Goal: Find specific page/section: Find specific page/section

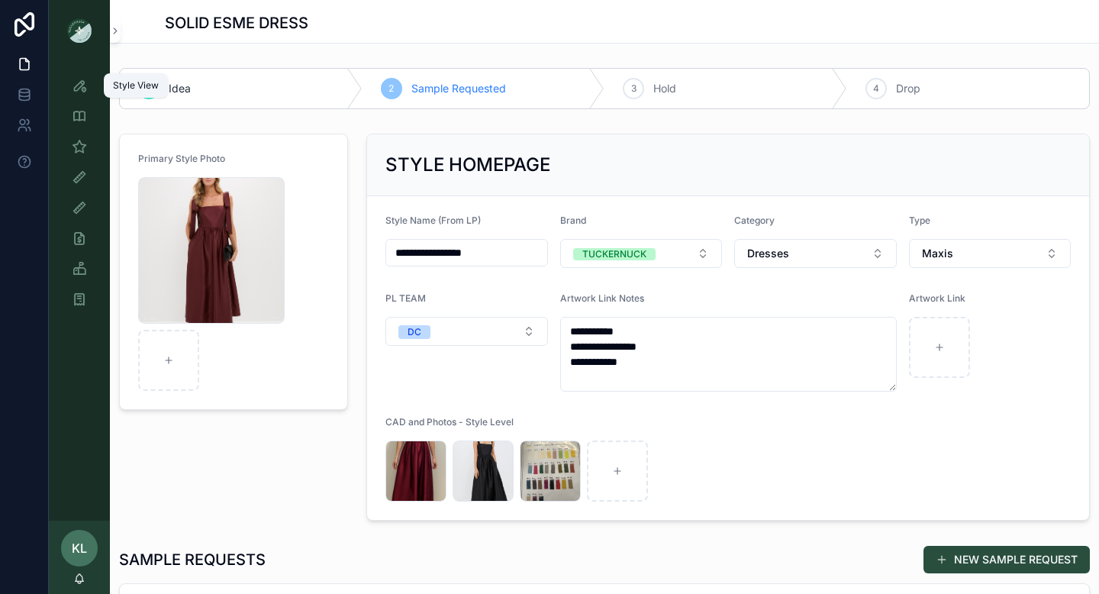
click at [79, 95] on div "Style View" at bounding box center [79, 85] width 24 height 24
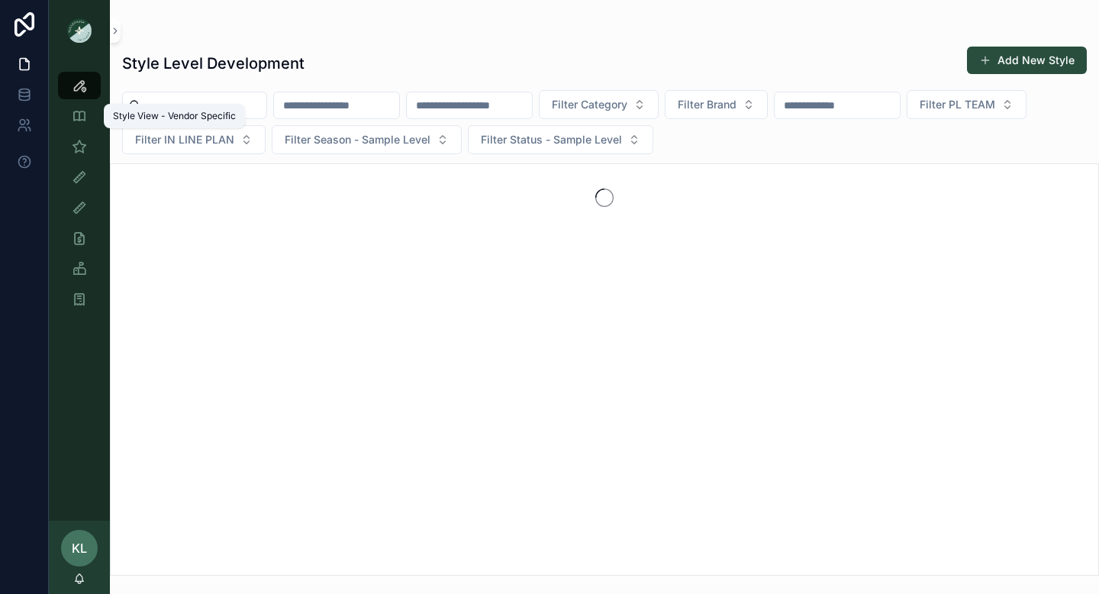
click at [160, 105] on div "Style View - Vendor Specific" at bounding box center [174, 116] width 141 height 24
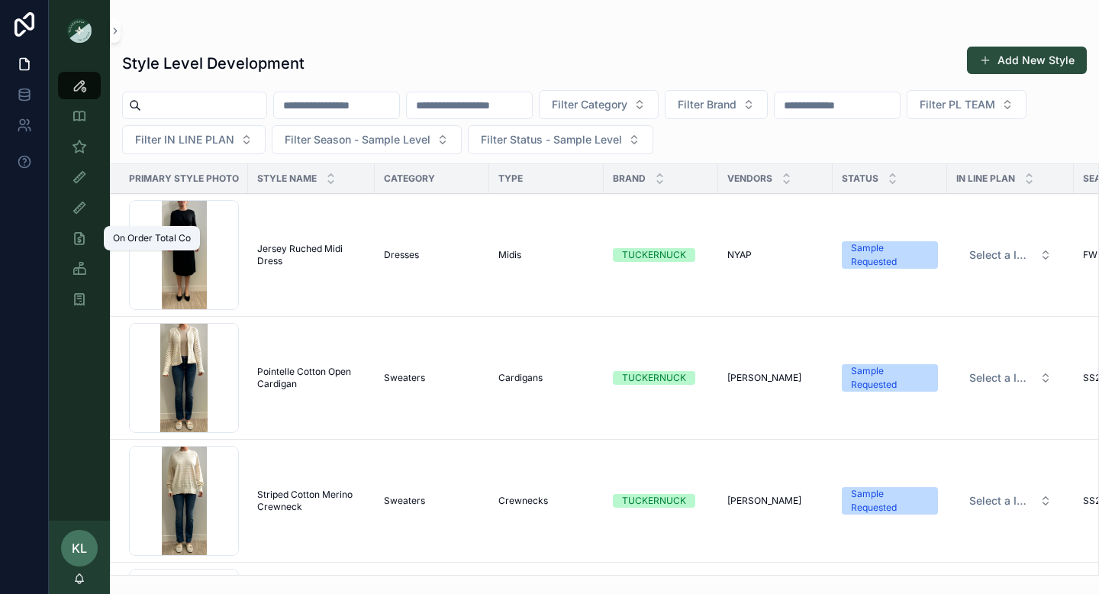
click at [79, 240] on icon "scrollable content" at bounding box center [79, 237] width 15 height 15
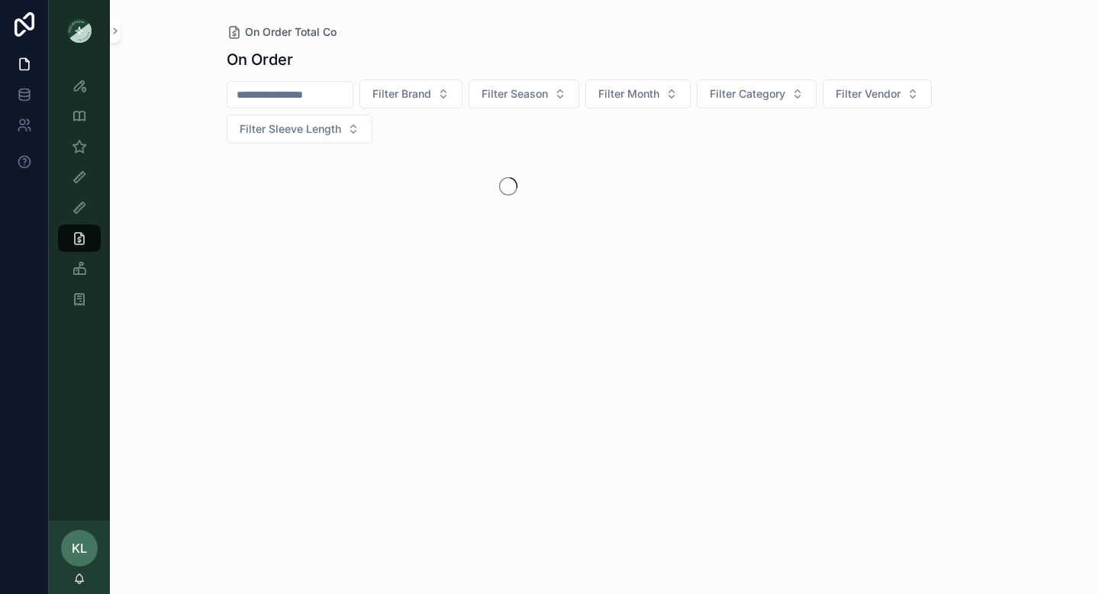
click at [271, 90] on input "scrollable content" at bounding box center [289, 94] width 125 height 21
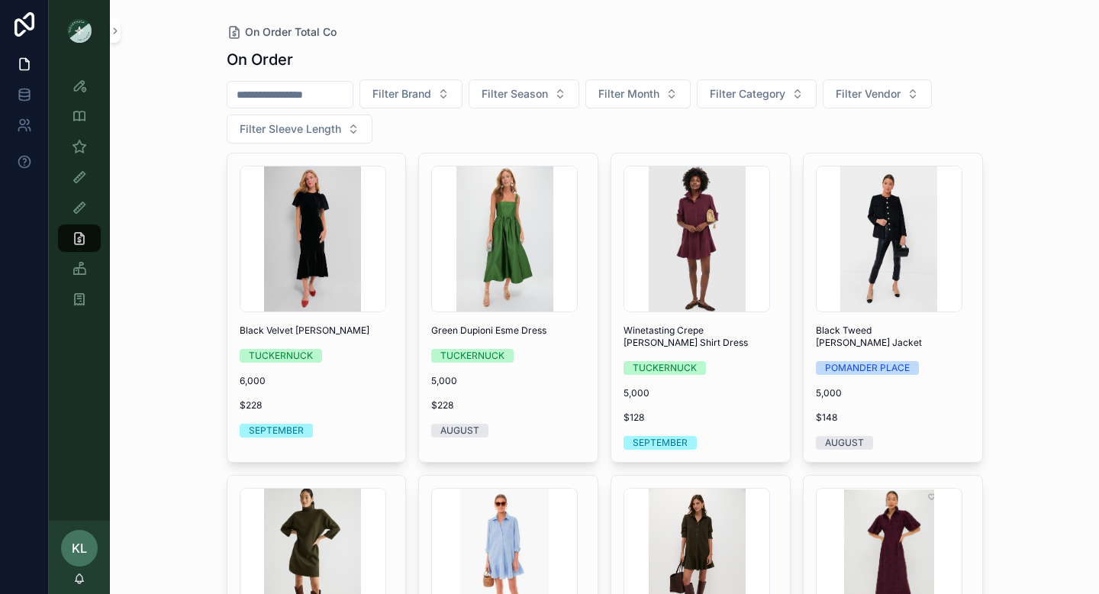
click at [255, 95] on input "scrollable content" at bounding box center [289, 94] width 125 height 21
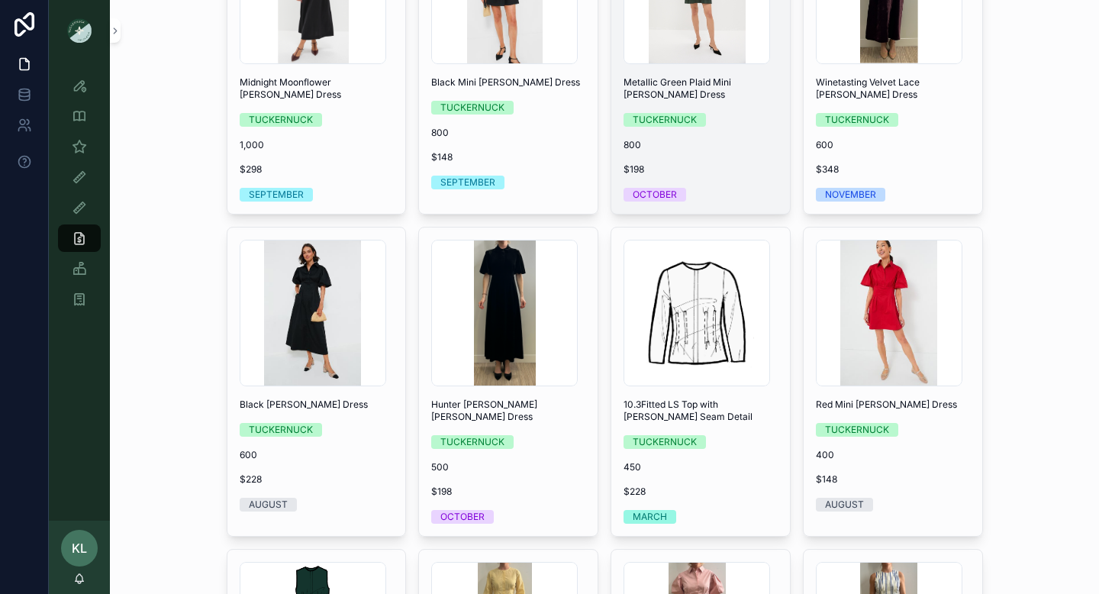
scroll to position [571, 0]
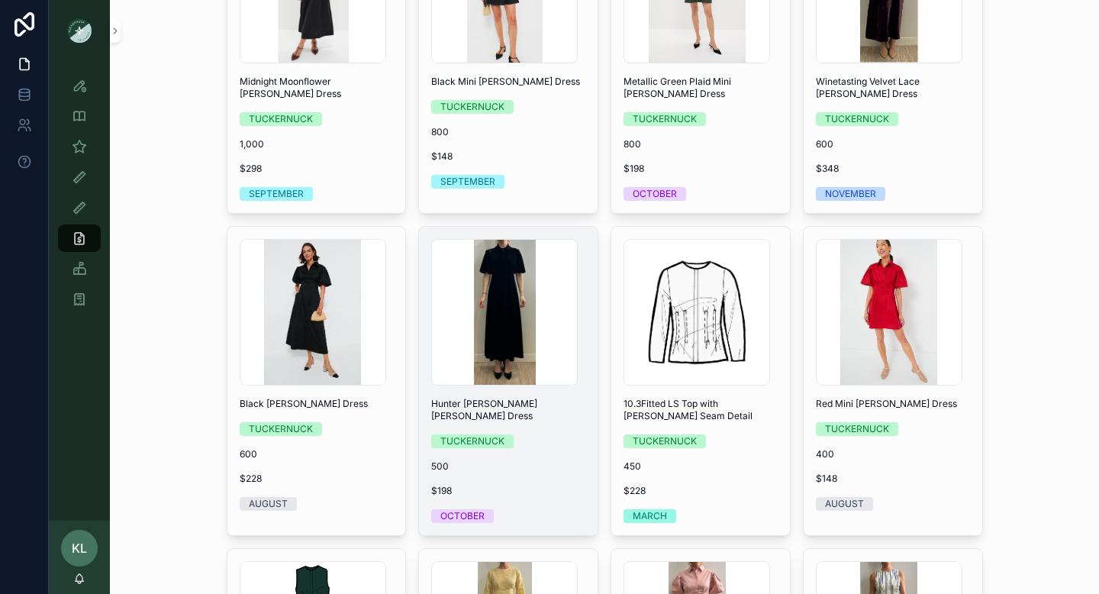
type input "*******"
click at [527, 460] on span "500" at bounding box center [508, 466] width 154 height 12
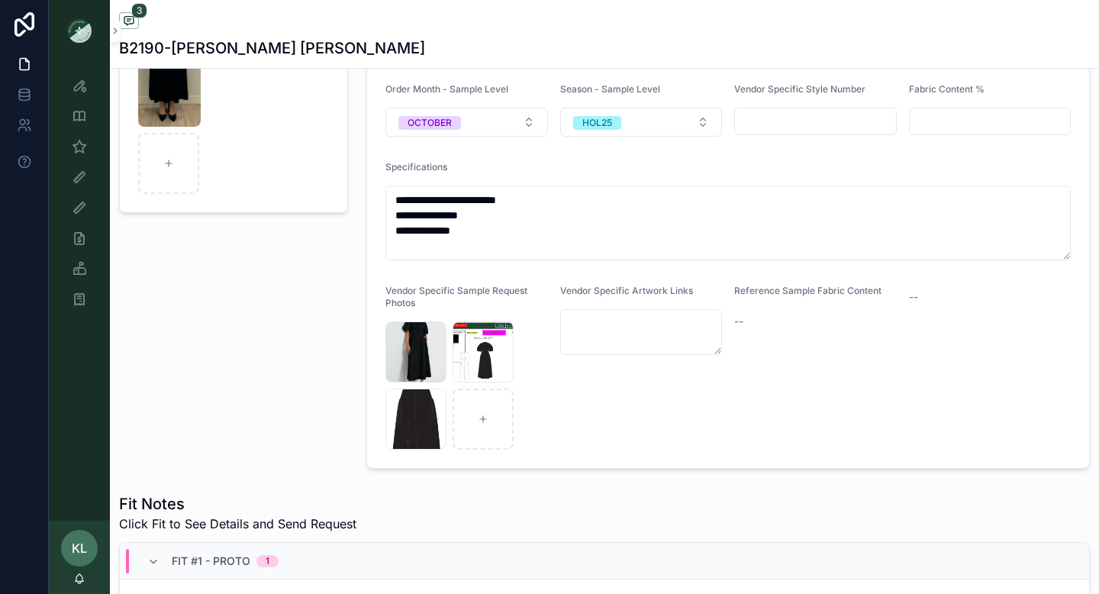
scroll to position [237, 0]
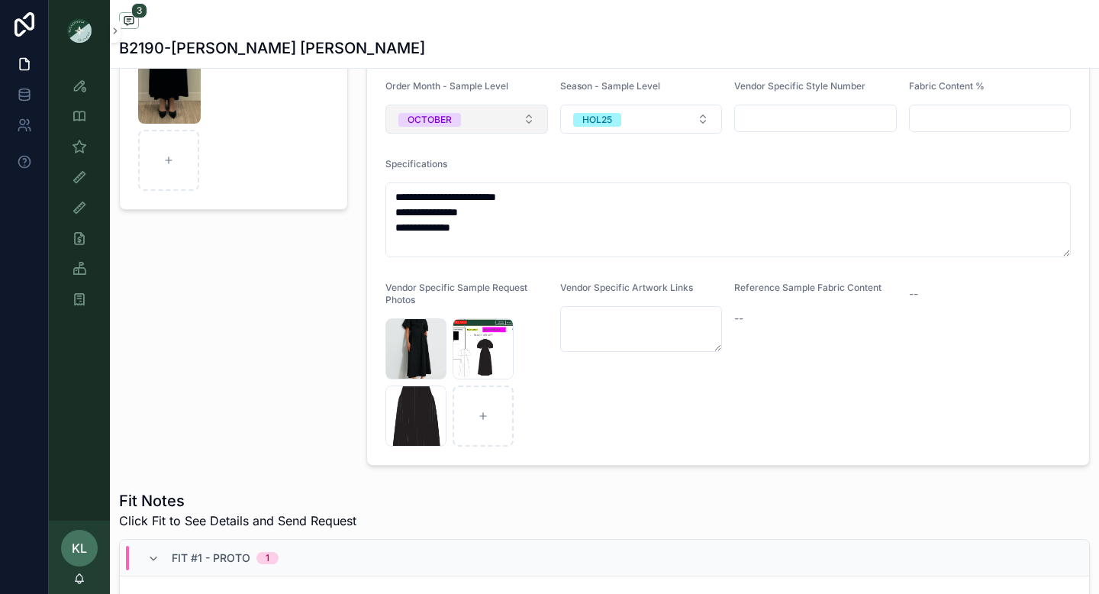
click at [479, 126] on button "OCTOBER" at bounding box center [466, 119] width 163 height 29
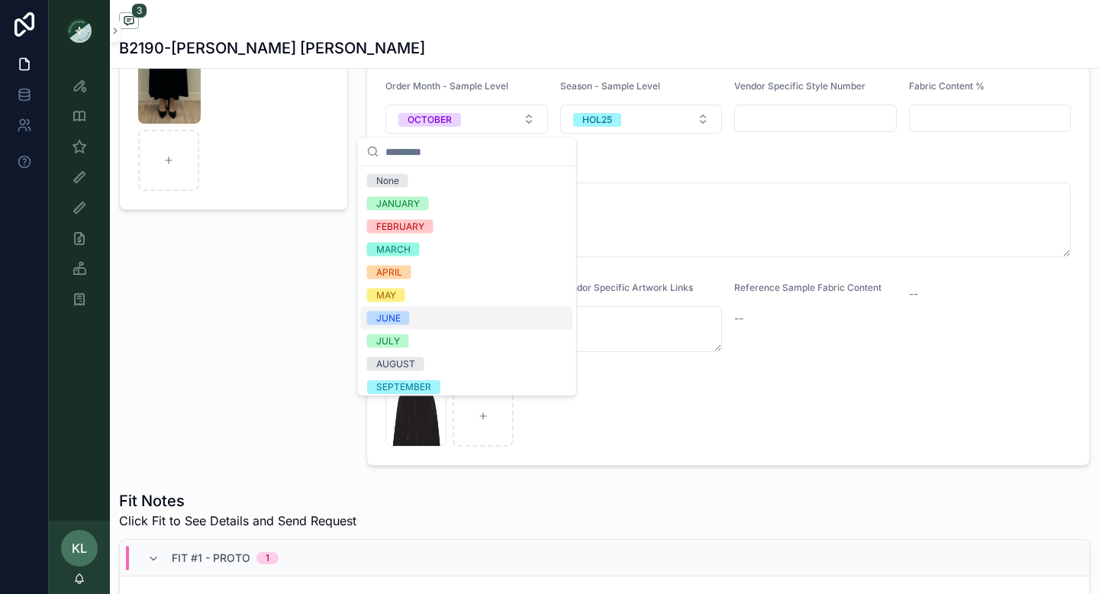
scroll to position [75, 0]
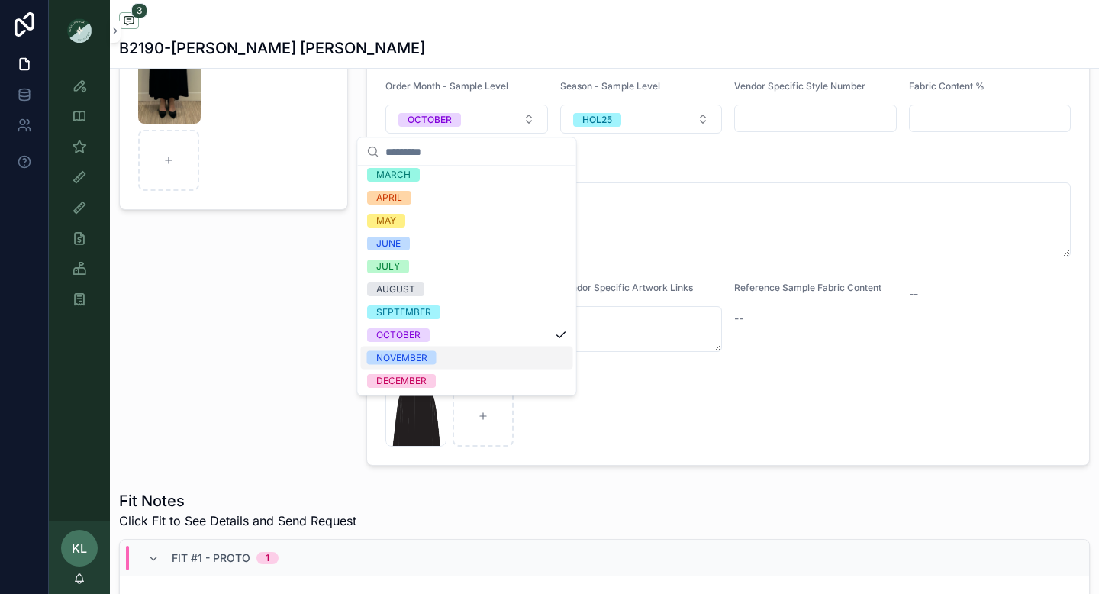
click at [440, 354] on div "NOVEMBER" at bounding box center [467, 358] width 212 height 23
